Goal: Information Seeking & Learning: Learn about a topic

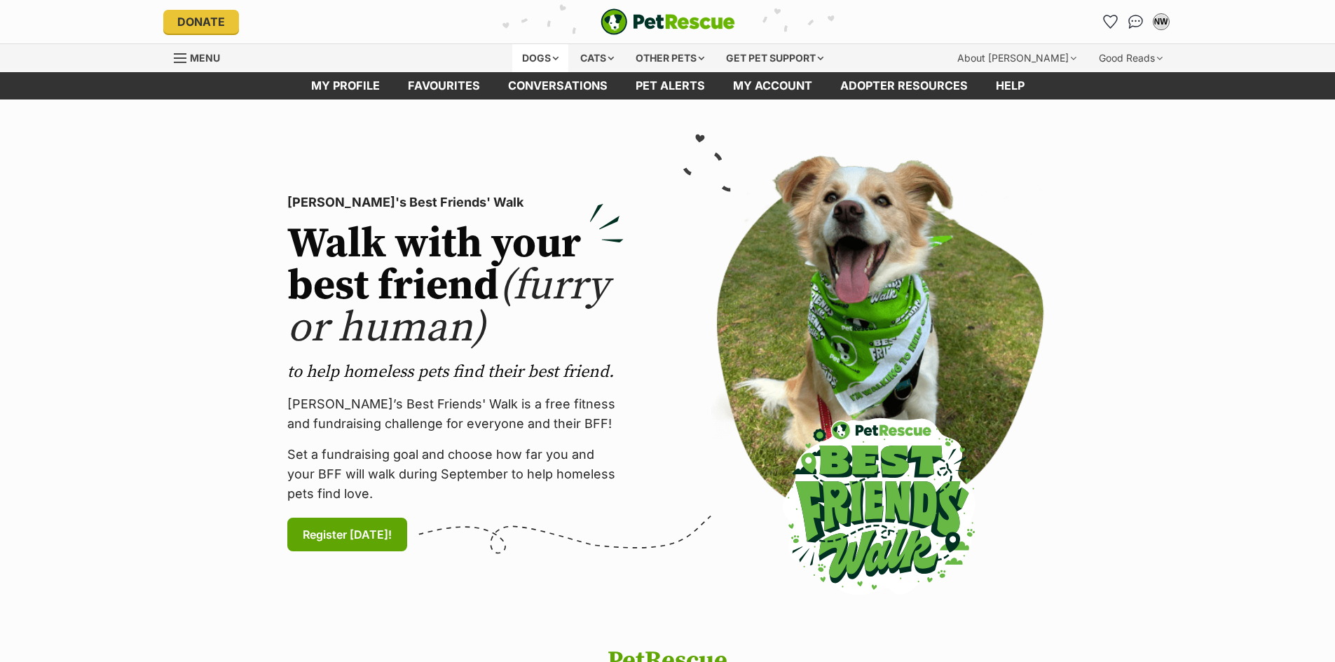
click at [539, 54] on div "Dogs" at bounding box center [540, 58] width 56 height 28
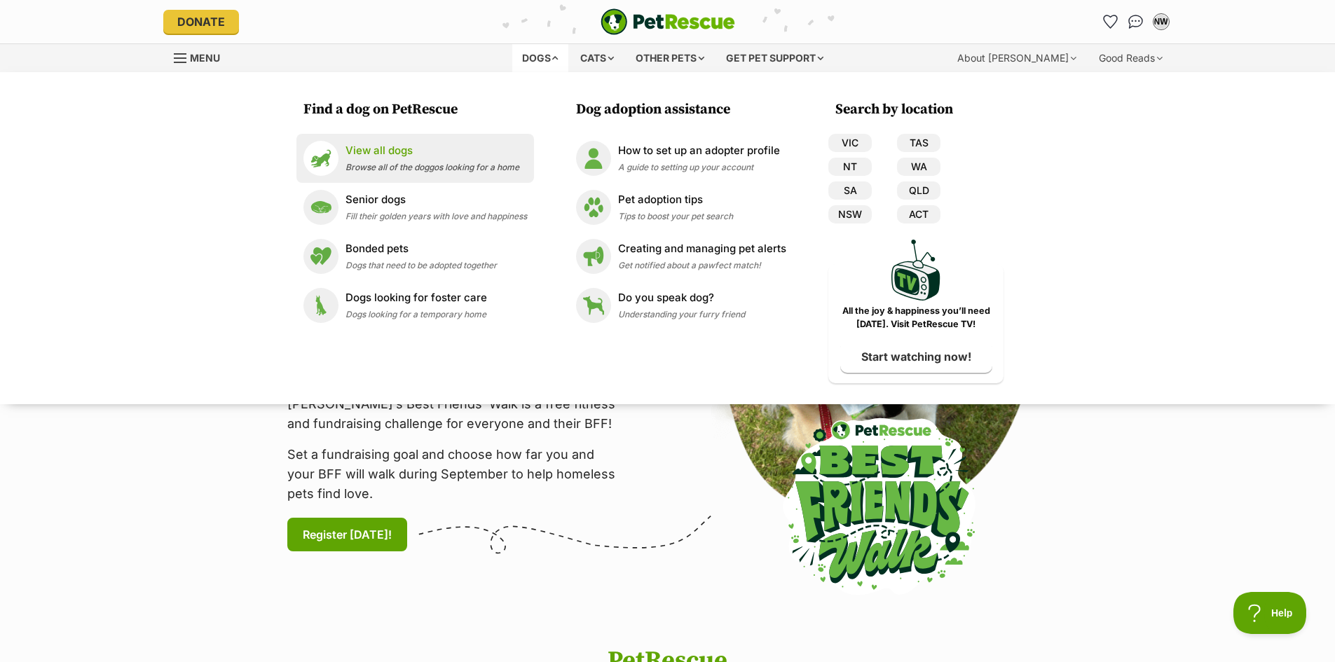
click at [381, 150] on p "View all dogs" at bounding box center [433, 151] width 174 height 16
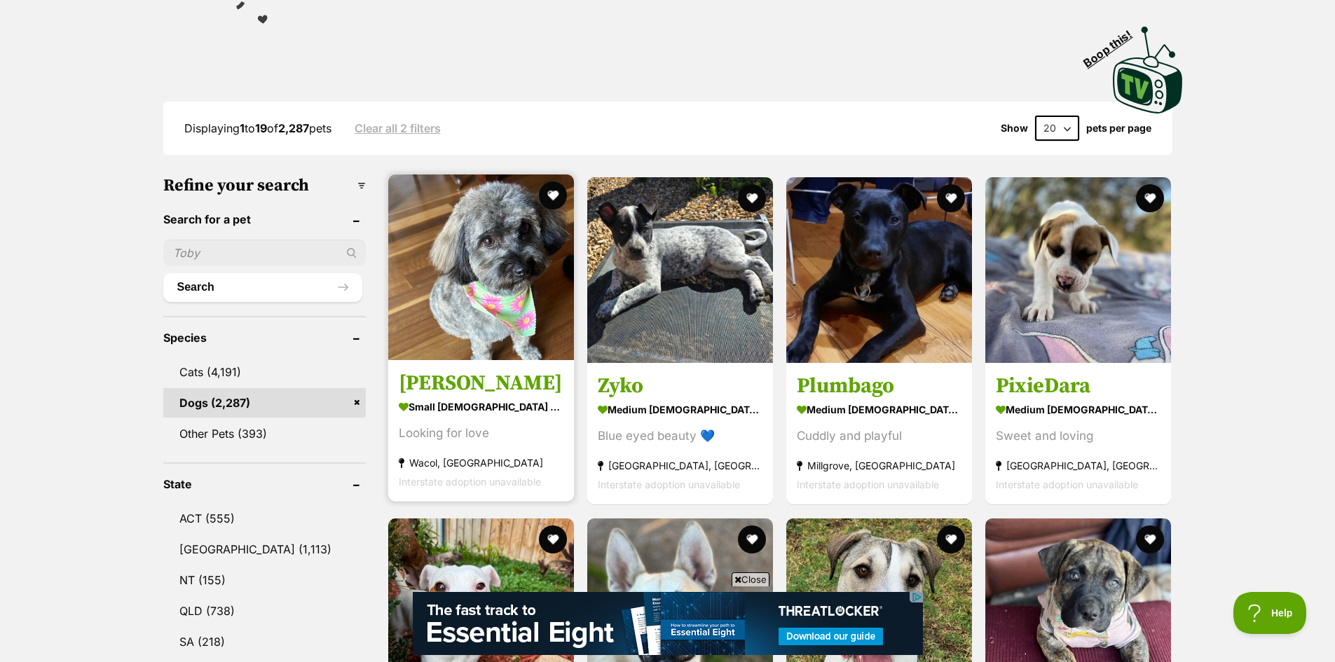
click at [488, 293] on img at bounding box center [481, 268] width 186 height 186
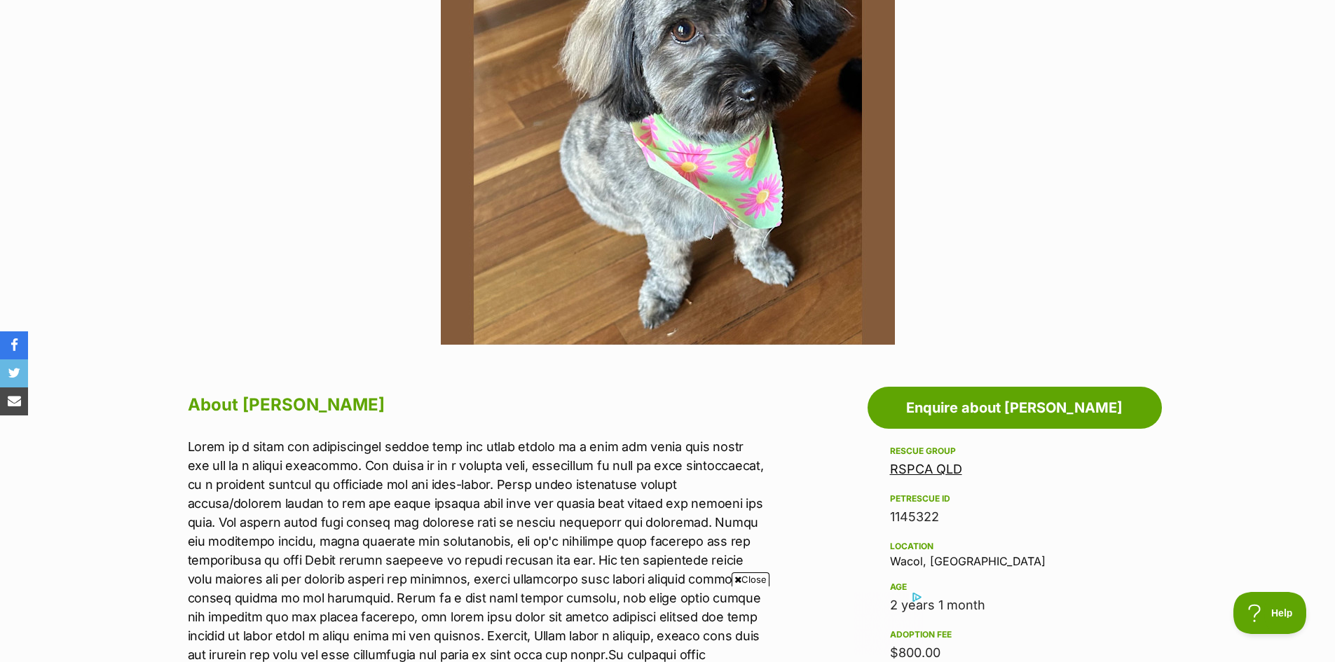
scroll to position [421, 0]
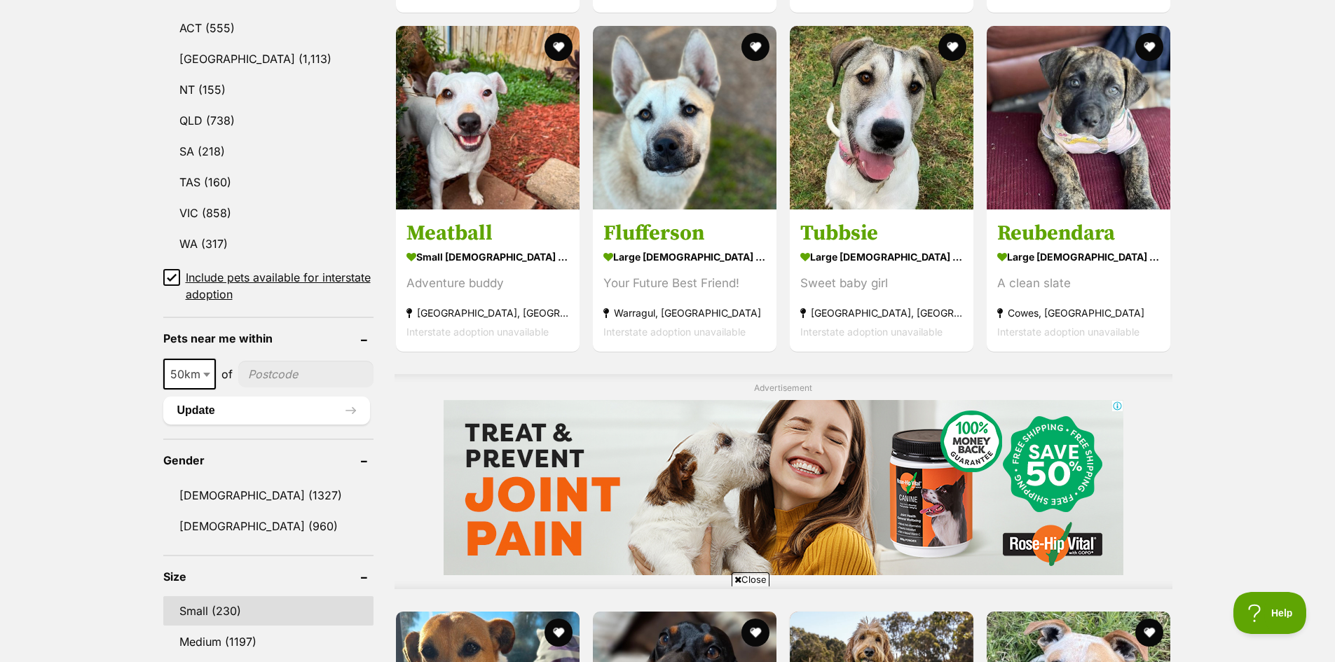
click at [216, 611] on link "Small (230)" at bounding box center [268, 610] width 210 height 29
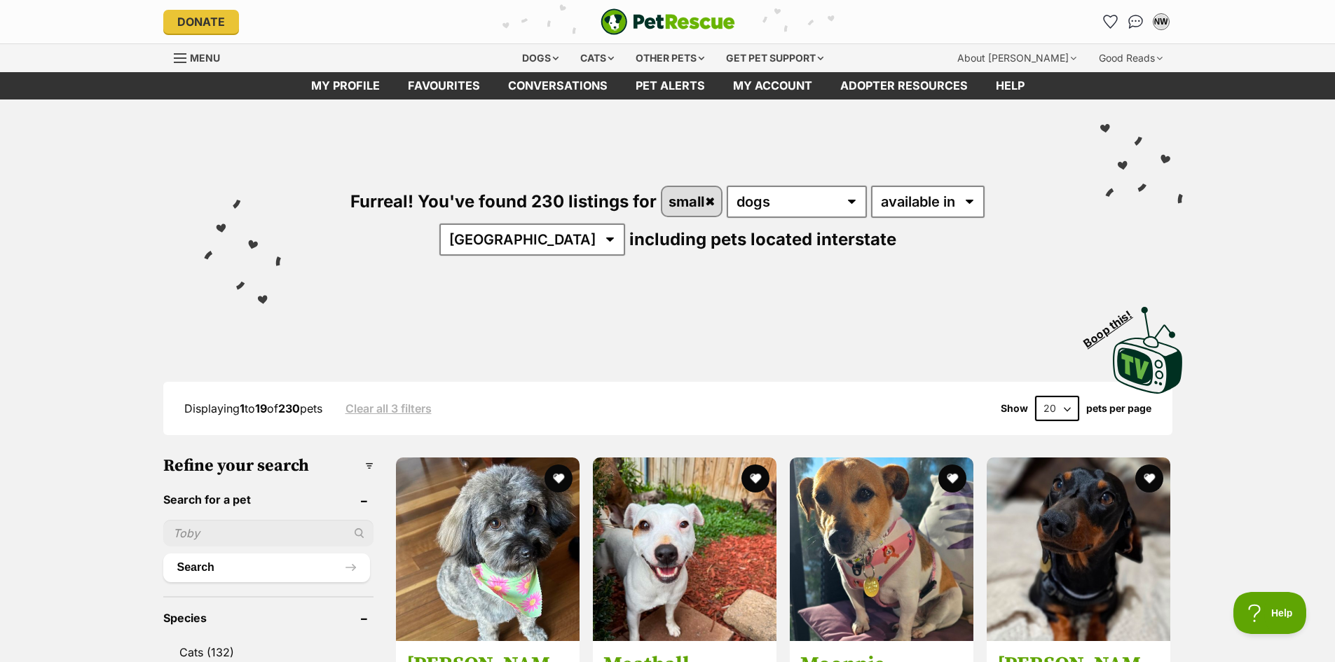
click at [1067, 408] on select "20 40 60" at bounding box center [1057, 408] width 44 height 25
select select "60"
click at [1035, 396] on select "20 40 60" at bounding box center [1057, 408] width 44 height 25
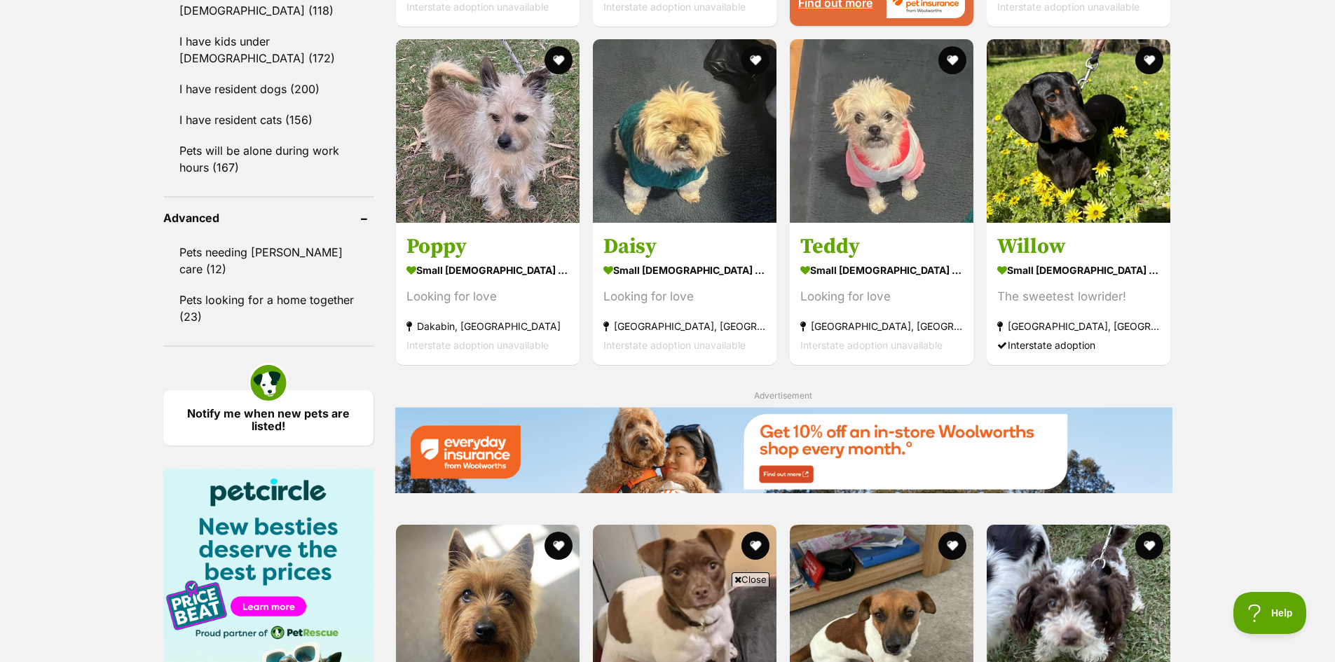
scroll to position [1928, 0]
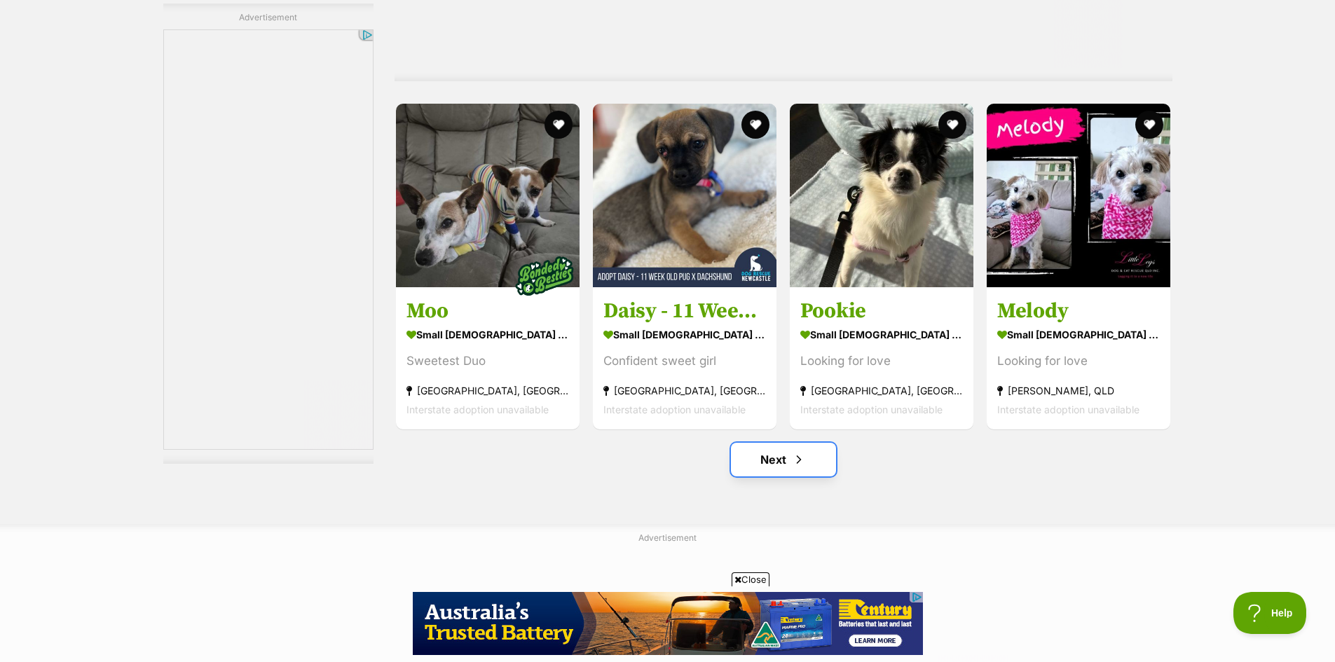
drag, startPoint x: 794, startPoint y: 451, endPoint x: 803, endPoint y: 450, distance: 9.2
click at [794, 451] on span "Next page" at bounding box center [799, 459] width 14 height 17
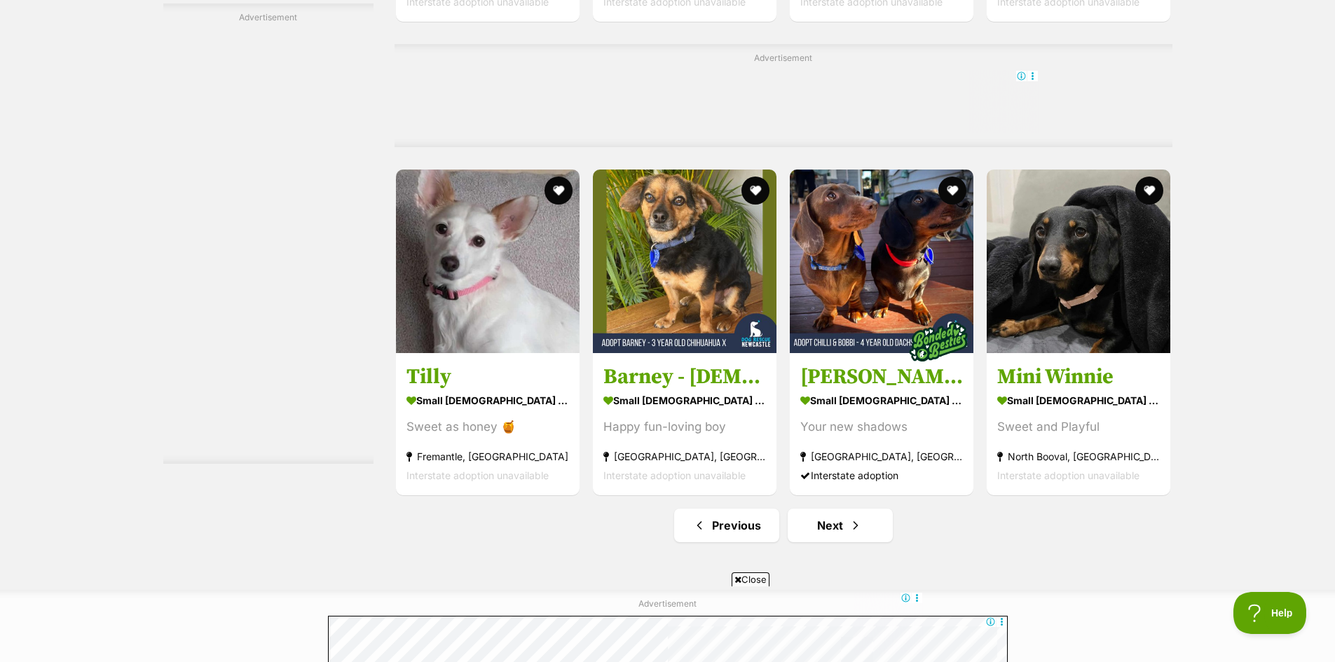
scroll to position [6939, 0]
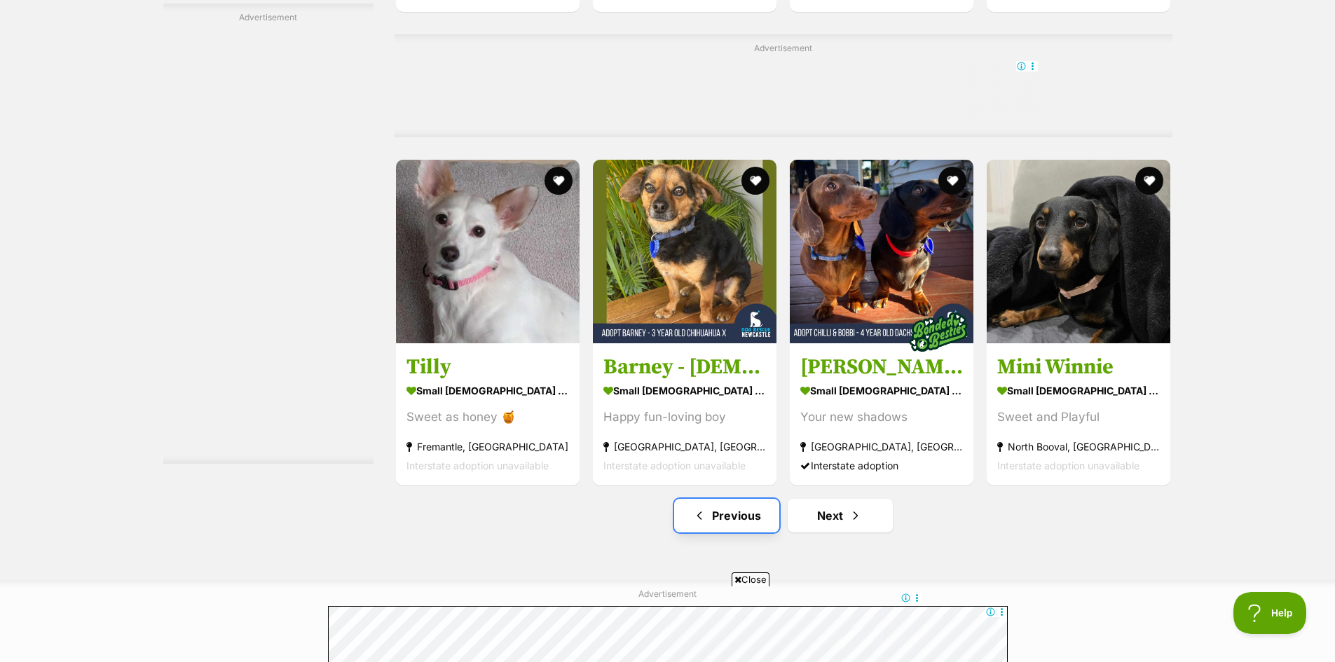
click at [711, 517] on link "Previous" at bounding box center [726, 516] width 105 height 34
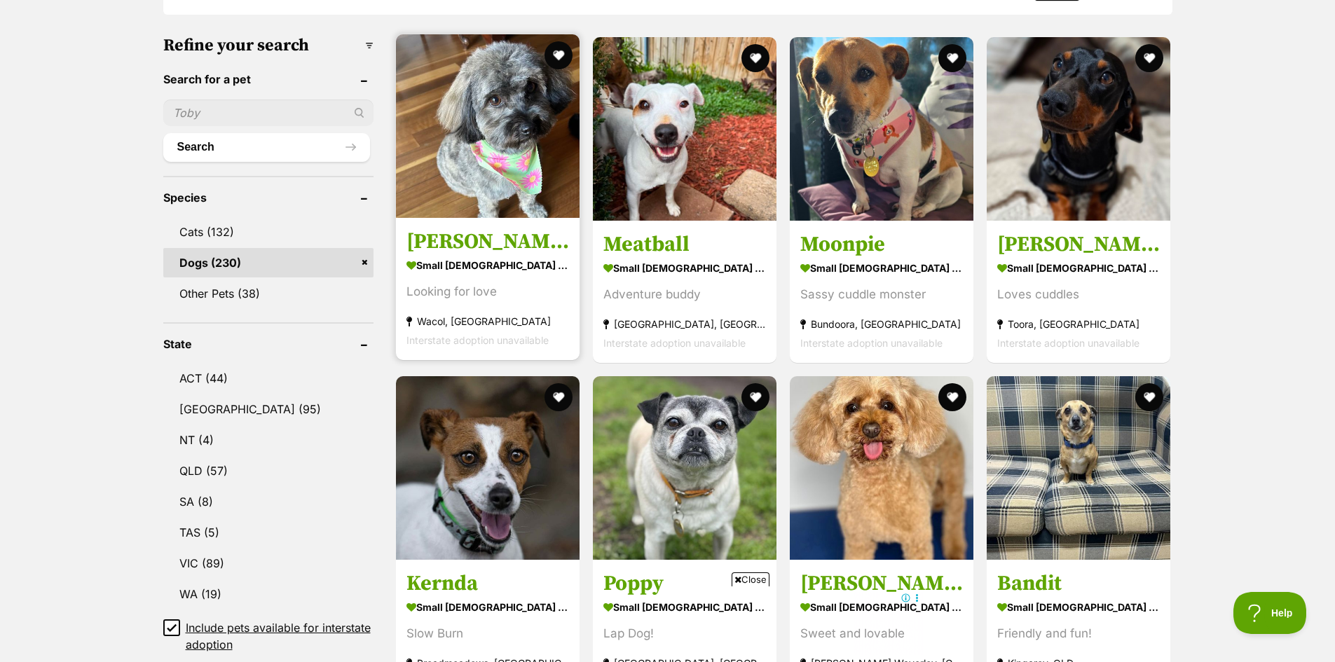
click at [500, 123] on img at bounding box center [488, 126] width 184 height 184
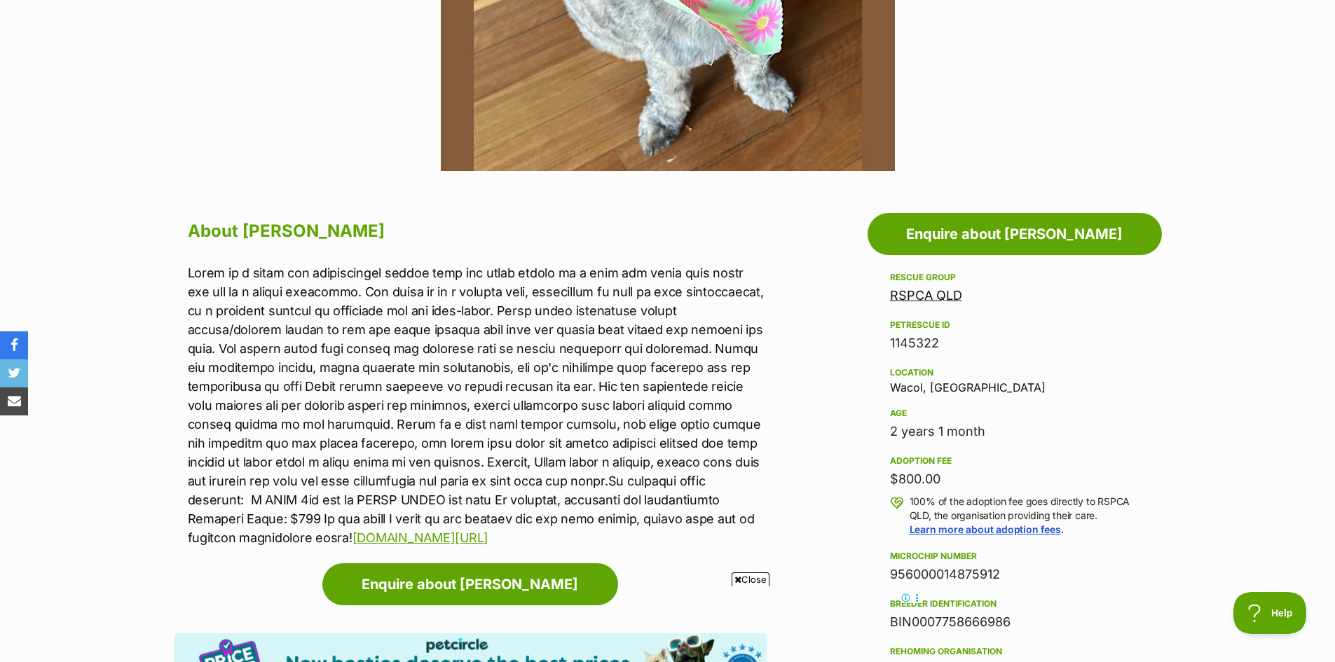
scroll to position [631, 0]
